Goal: Check status

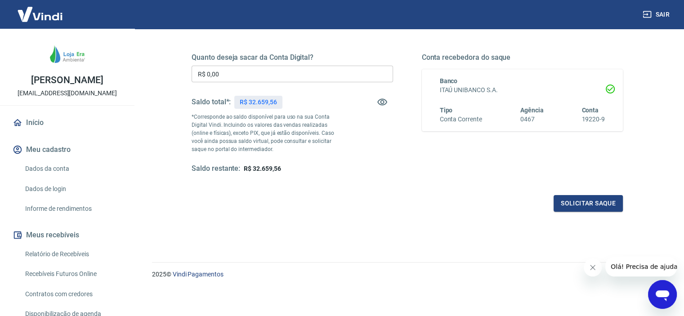
scroll to position [153, 0]
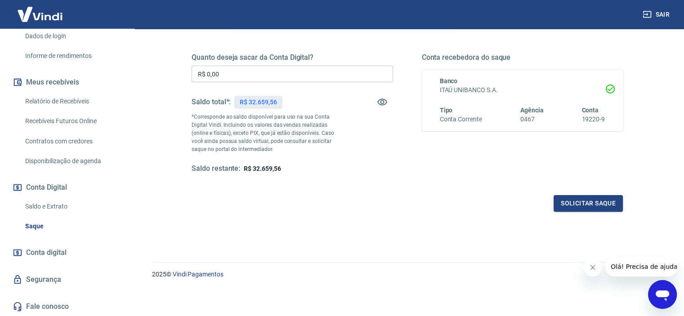
click at [58, 206] on link "Saldo e Extrato" at bounding box center [73, 206] width 102 height 18
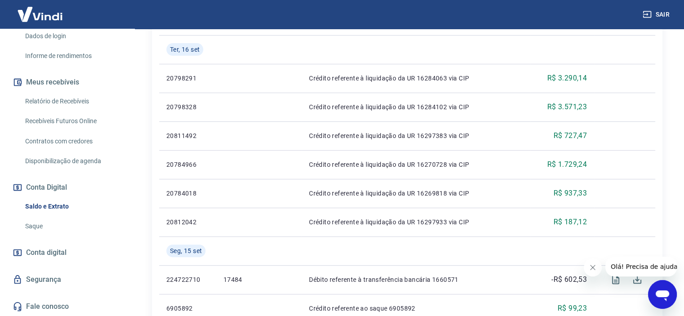
scroll to position [237, 0]
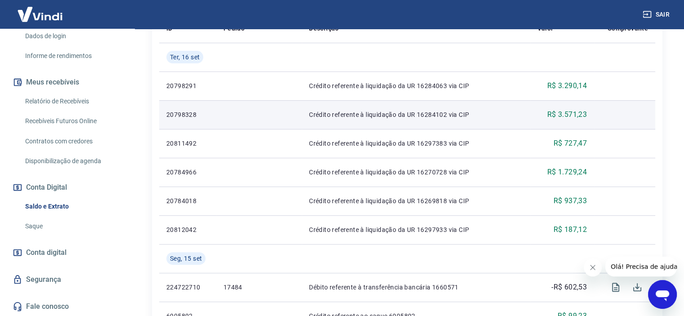
click at [572, 114] on p "R$ 3.571,23" at bounding box center [567, 114] width 40 height 11
